Goal: Transaction & Acquisition: Purchase product/service

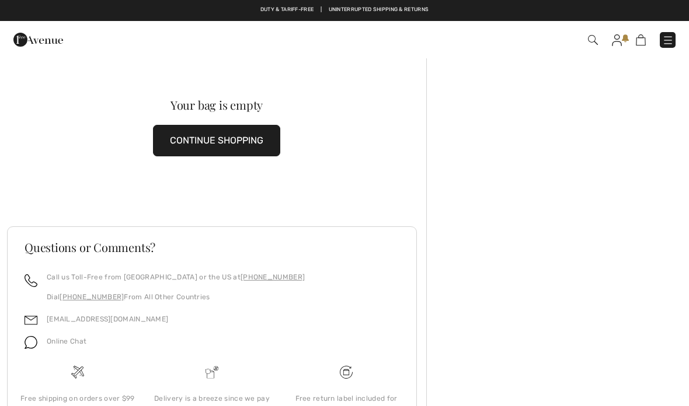
click at [218, 137] on button "CONTINUE SHOPPING" at bounding box center [216, 141] width 127 height 32
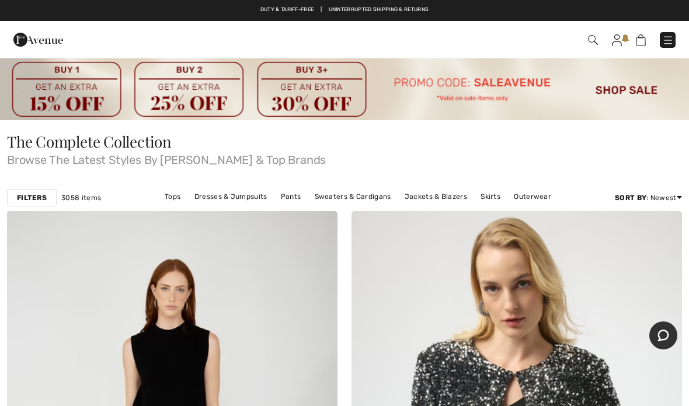
click at [556, 40] on span at bounding box center [486, 40] width 379 height 16
click at [454, 41] on span at bounding box center [486, 40] width 379 height 16
click at [645, 39] on img at bounding box center [641, 39] width 10 height 11
click at [585, 40] on span at bounding box center [486, 40] width 379 height 16
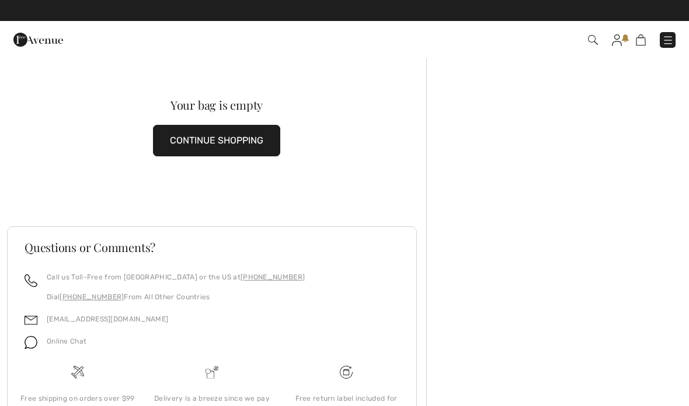
click at [580, 37] on span at bounding box center [486, 40] width 379 height 16
click at [593, 40] on img at bounding box center [593, 40] width 10 height 10
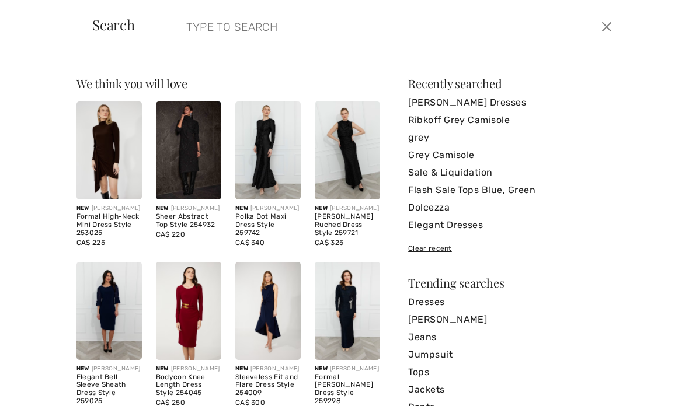
click at [187, 23] on input "search" at bounding box center [335, 26] width 316 height 35
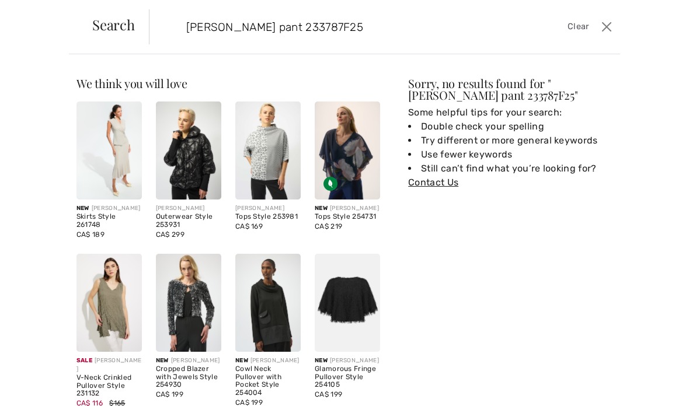
click at [619, 82] on div "We think you will love New FRANK LYMAN Formal High-Neck Mini Dress Style 253025…" at bounding box center [344, 230] width 689 height 352
click at [378, 22] on input "Joseph Ribkoff pant 233787F25" at bounding box center [335, 26] width 316 height 35
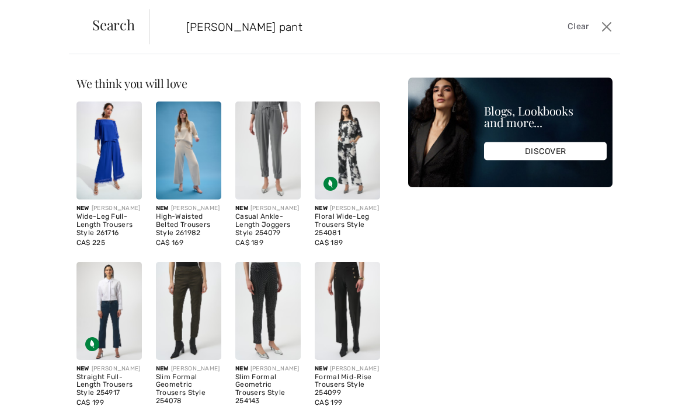
type input "Joseph Ribkoff pant"
click at [641, 72] on div "We think you will love New FRANK LYMAN Formal High-Neck Mini Dress Style 253025…" at bounding box center [344, 230] width 689 height 352
click at [189, 169] on img at bounding box center [188, 151] width 65 height 98
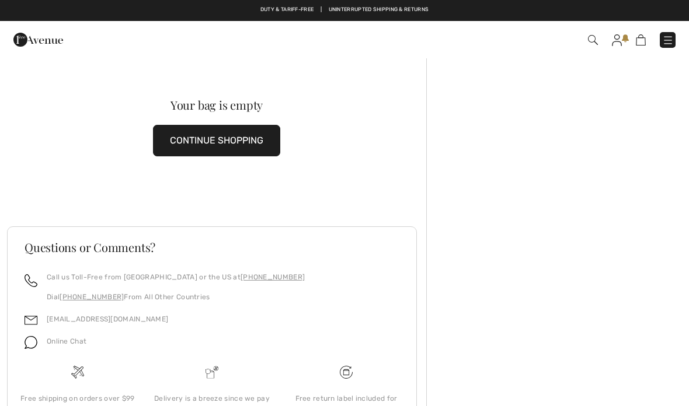
click at [235, 138] on button "CONTINUE SHOPPING" at bounding box center [216, 141] width 127 height 32
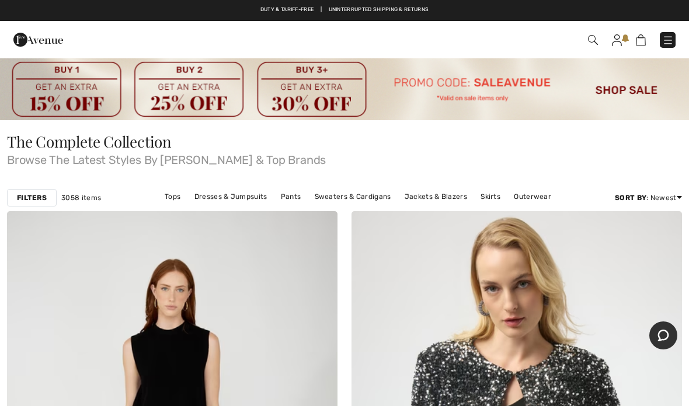
click at [294, 199] on link "Pants" at bounding box center [291, 196] width 32 height 15
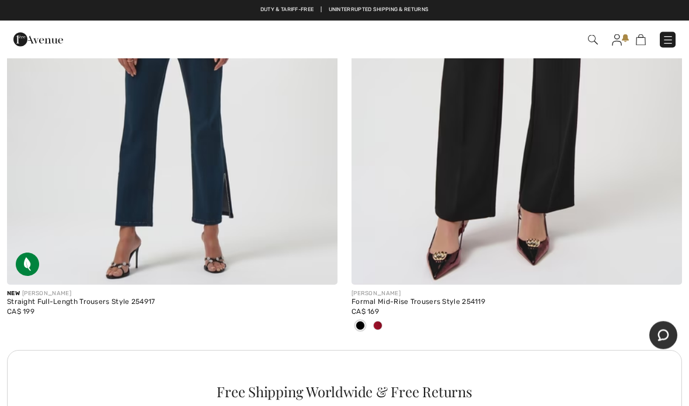
scroll to position [3180, 0]
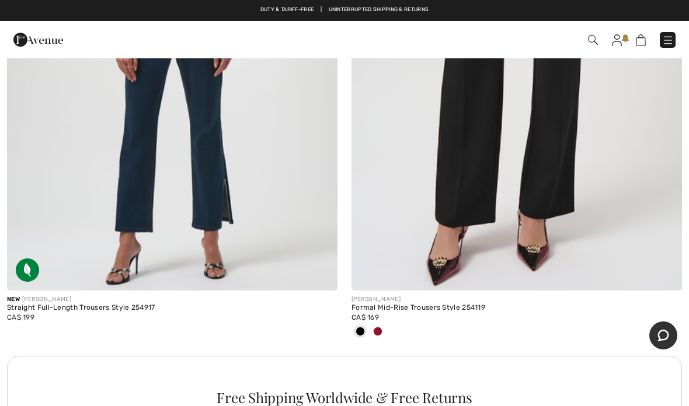
click at [381, 327] on span at bounding box center [377, 331] width 9 height 9
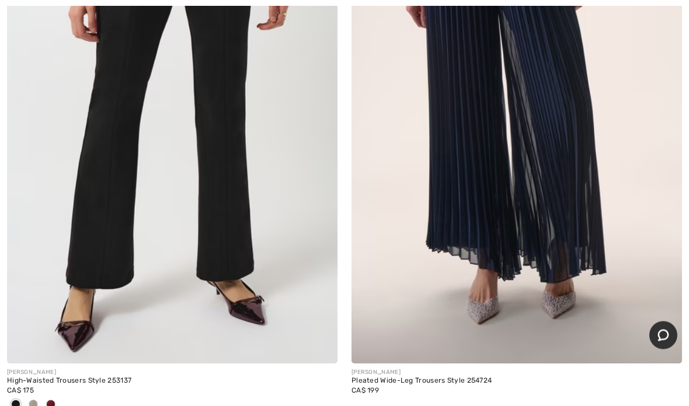
scroll to position [8841, 0]
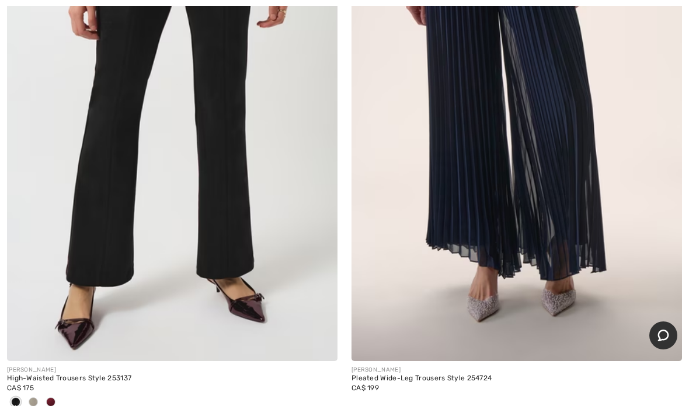
click at [48, 406] on div "JOSEPH RIBKOFF High-Waisted Trousers Style 253137 CA$ 175" at bounding box center [172, 393] width 330 height 65
click at [53, 397] on span at bounding box center [50, 401] width 9 height 9
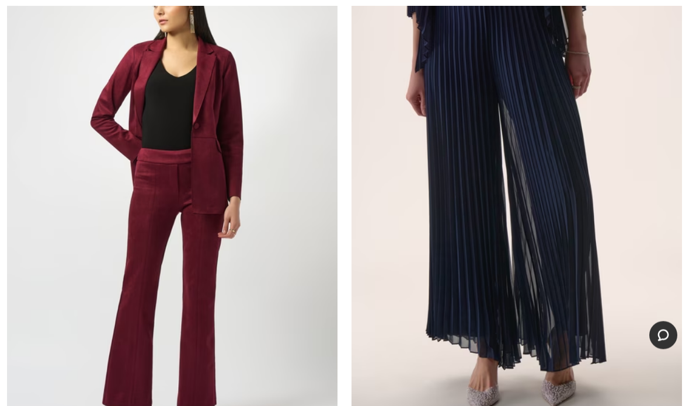
scroll to position [8750, 0]
click at [194, 286] on img at bounding box center [172, 205] width 330 height 496
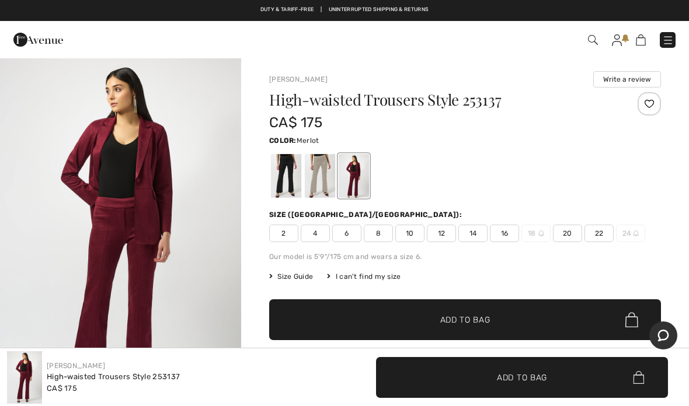
click at [438, 231] on span "12" at bounding box center [441, 234] width 29 height 18
